Goal: Find specific page/section: Find specific page/section

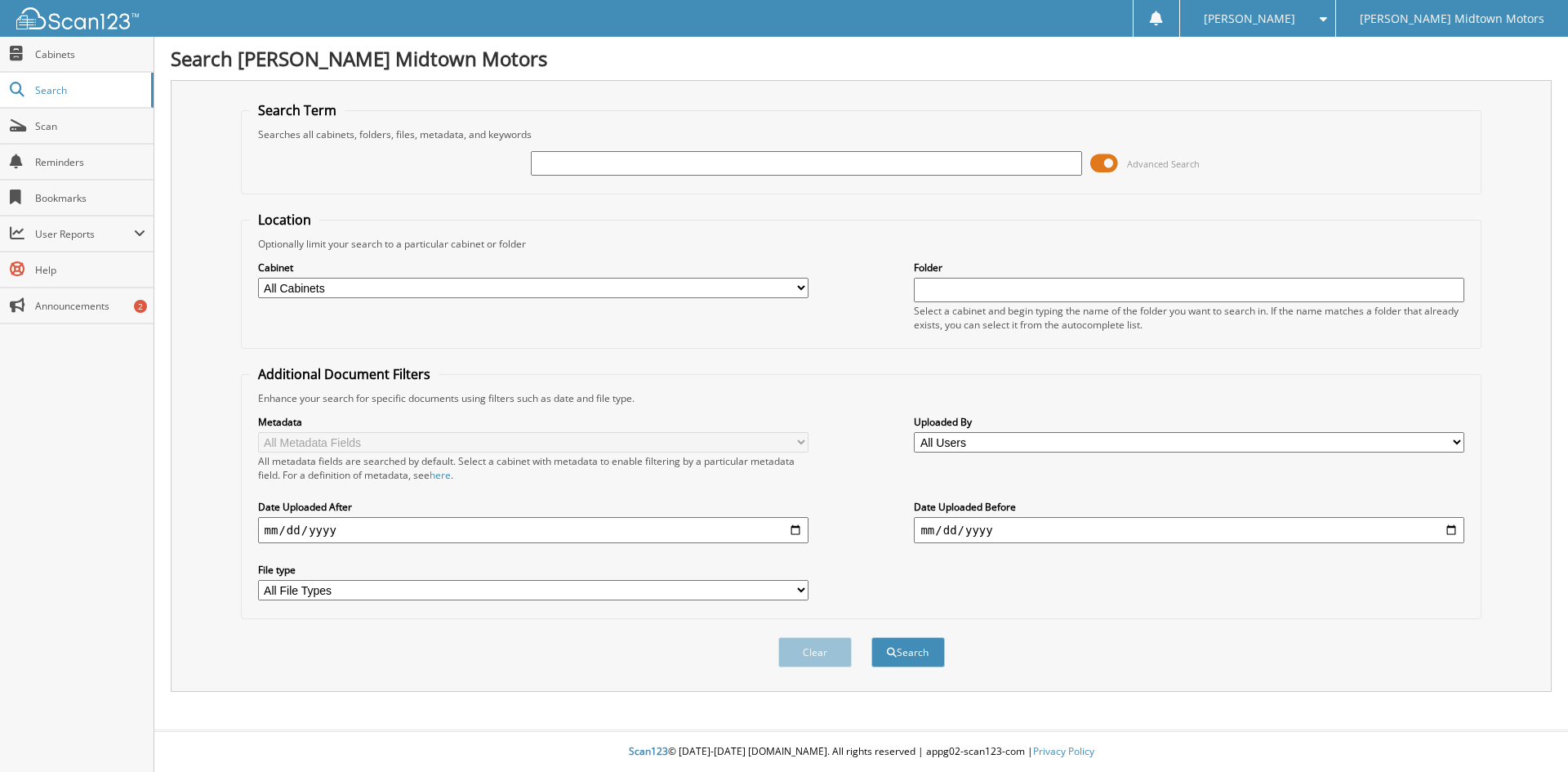
click at [676, 163] on input "text" at bounding box center [806, 163] width 551 height 25
type input "g"
type input "[PERSON_NAME]"
click at [872, 637] on button "Search" at bounding box center [908, 652] width 74 height 30
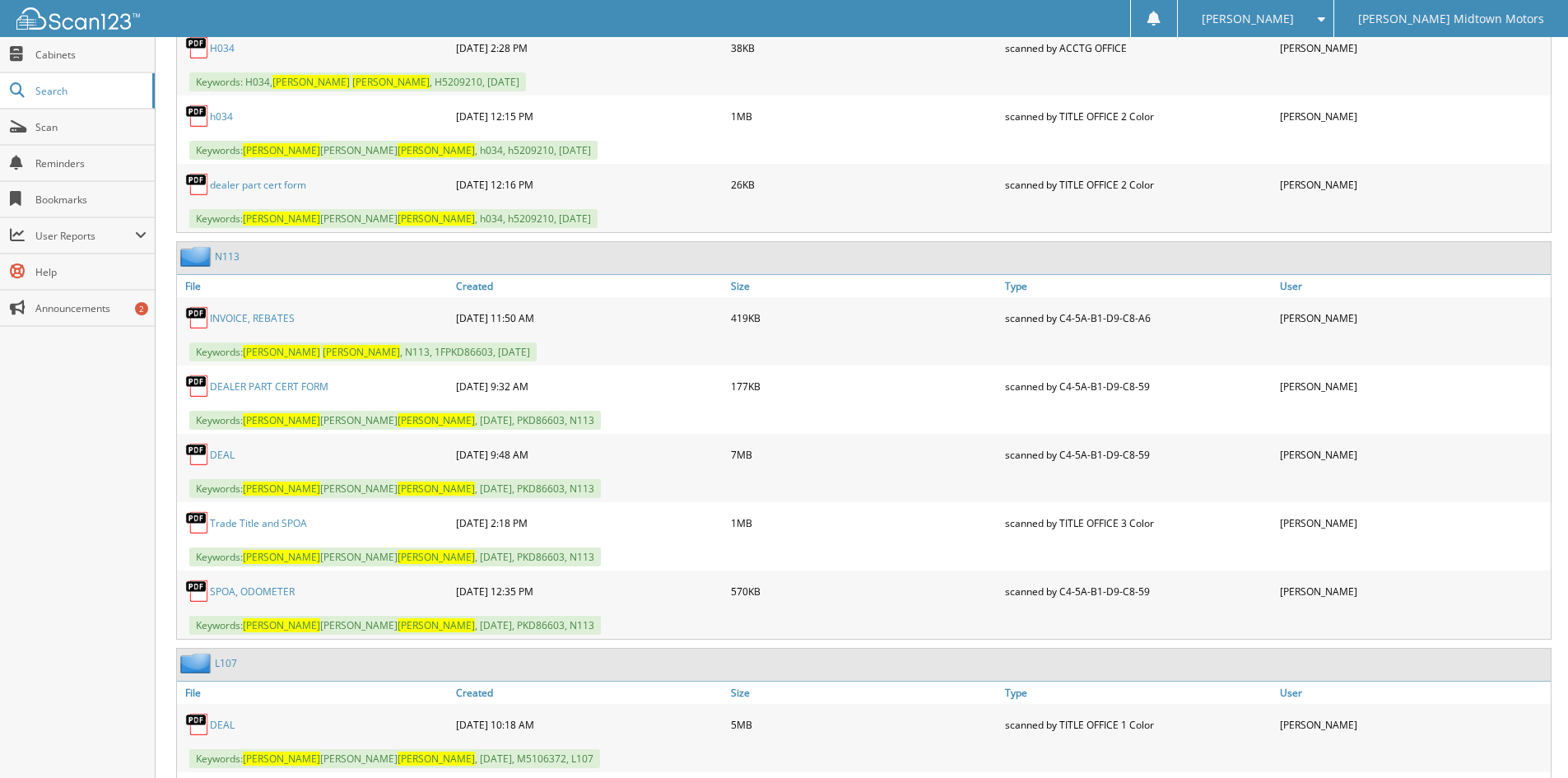
scroll to position [1482, 0]
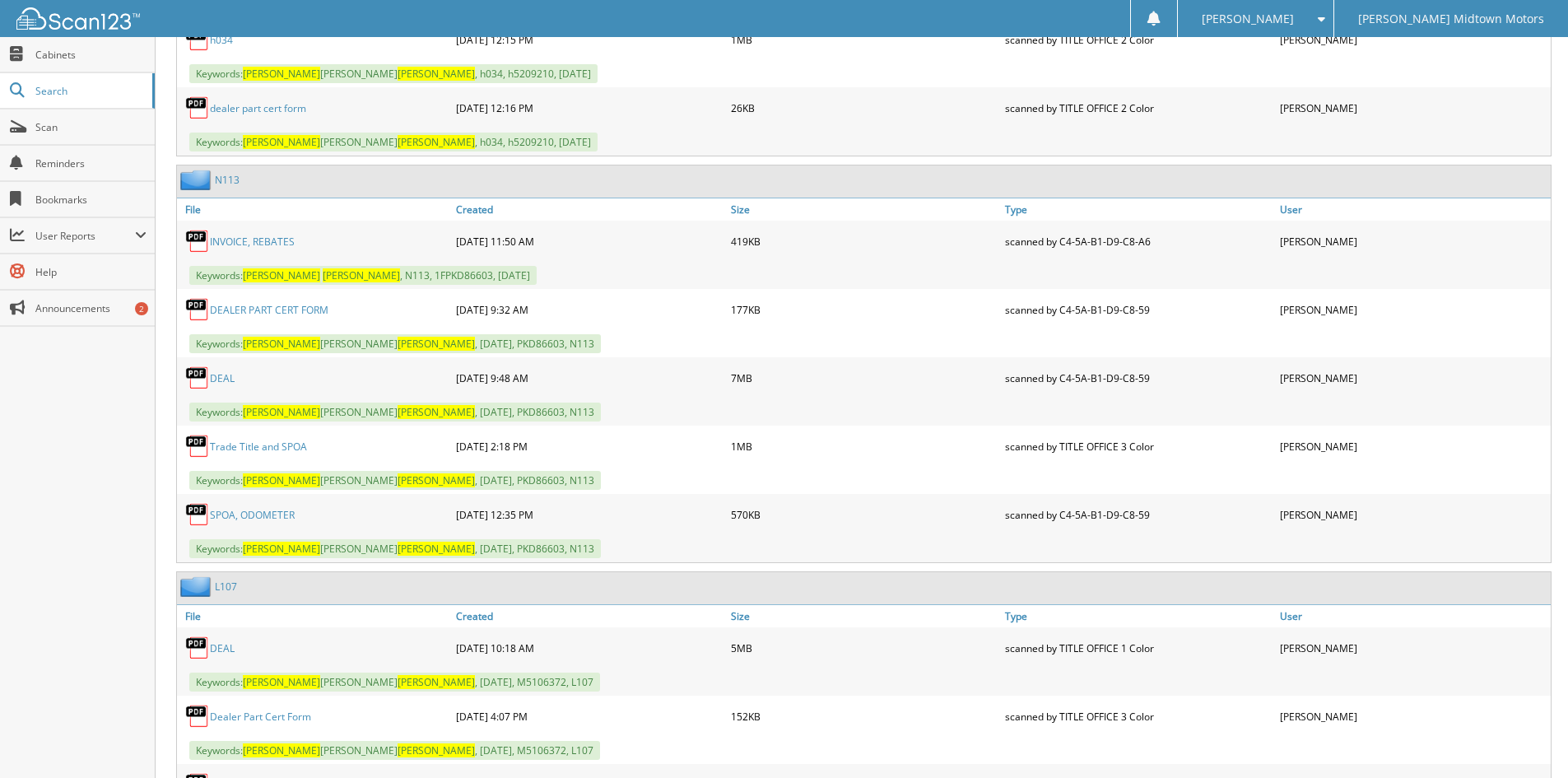
click at [229, 378] on link "DEAL" at bounding box center [222, 378] width 25 height 14
click at [228, 381] on link "DEAL" at bounding box center [222, 378] width 25 height 14
